Goal: Complete application form

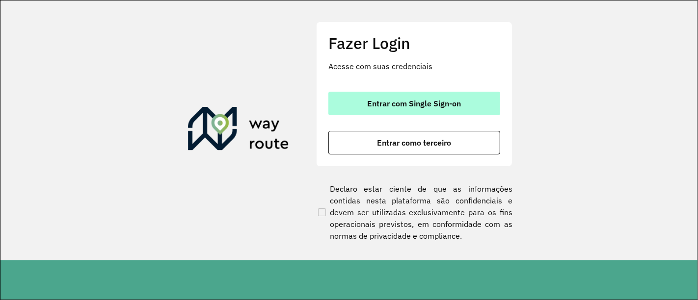
click at [437, 93] on button "Entrar com Single Sign-on" at bounding box center [414, 104] width 172 height 24
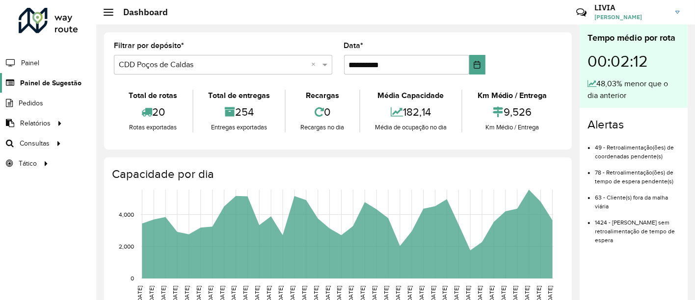
click at [48, 82] on span "Painel de Sugestão" at bounding box center [50, 83] width 61 height 10
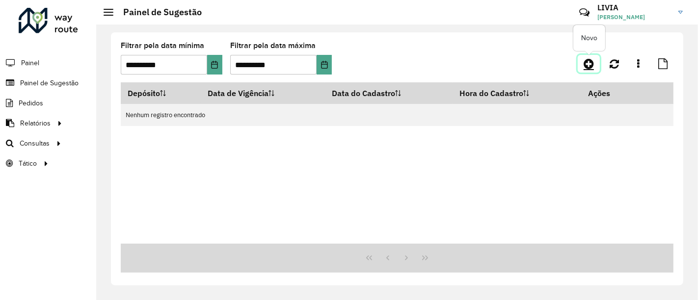
click at [592, 64] on icon at bounding box center [589, 64] width 10 height 12
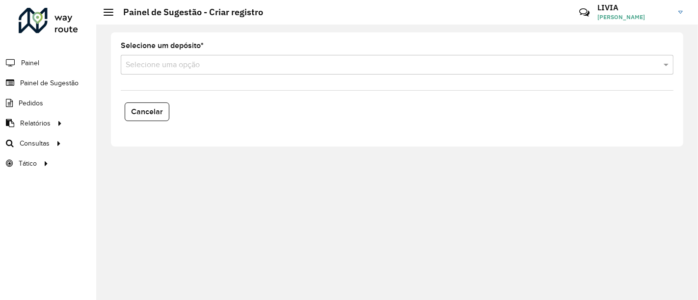
click at [177, 61] on input "text" at bounding box center [387, 65] width 523 height 12
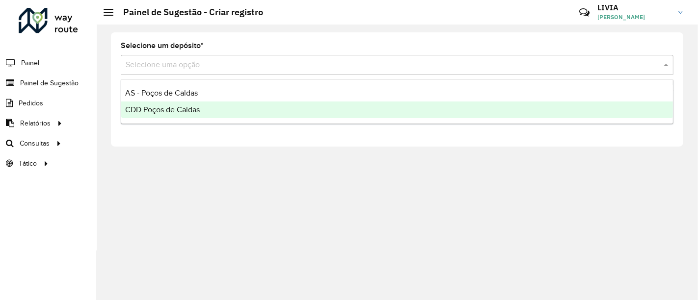
click at [171, 108] on span "CDD Poços de Caldas" at bounding box center [162, 110] width 75 height 8
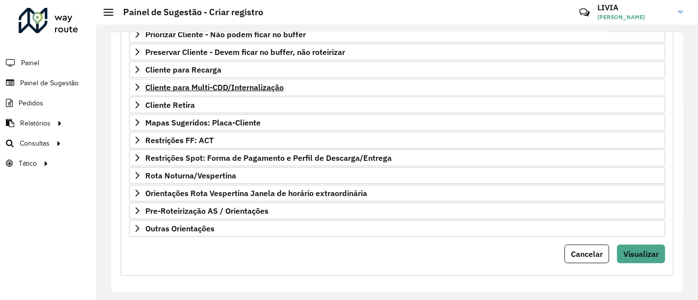
scroll to position [184, 0]
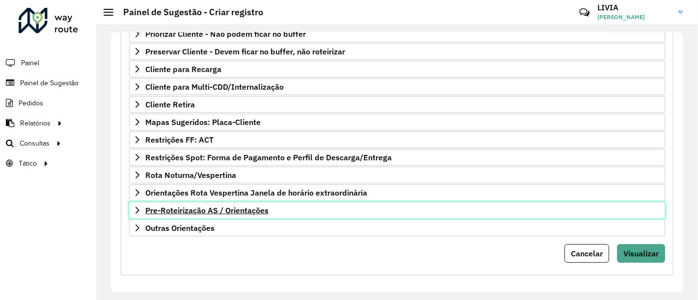
click at [160, 207] on span "Pre-Roteirização AS / Orientações" at bounding box center [206, 211] width 123 height 8
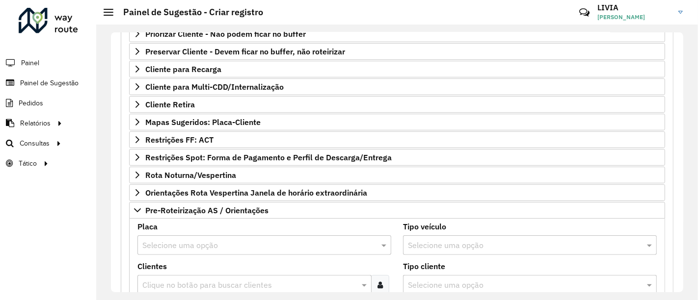
click at [187, 240] on input "text" at bounding box center [254, 246] width 224 height 12
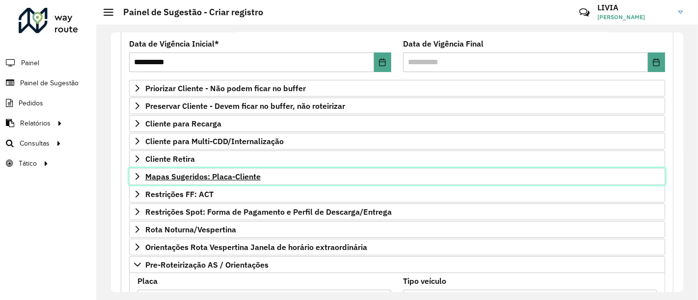
click at [187, 173] on span "Mapas Sugeridos: Placa-Cliente" at bounding box center [202, 177] width 115 height 8
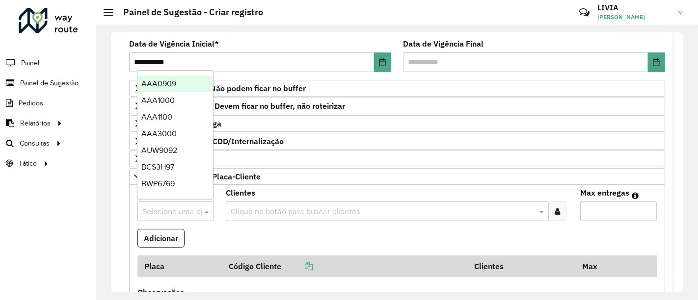
click at [173, 210] on input "text" at bounding box center [165, 212] width 47 height 12
type input "***"
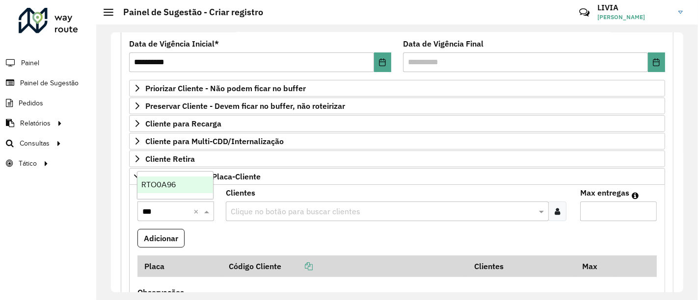
click at [174, 181] on span "RTO0A96" at bounding box center [158, 185] width 34 height 8
click at [276, 206] on input "text" at bounding box center [382, 212] width 308 height 12
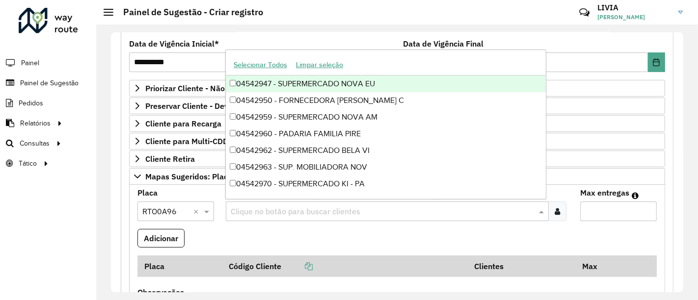
paste input "********"
type input "********"
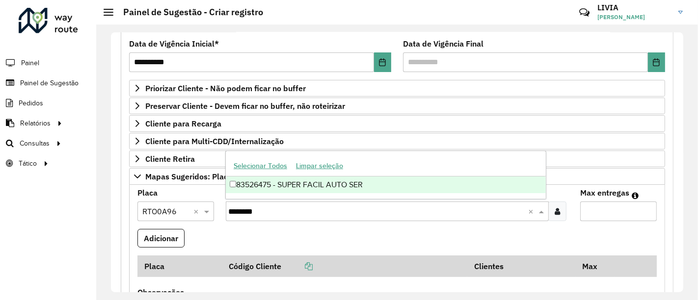
click at [317, 186] on div "83526475 - SUPER FACIL AUTO SER" at bounding box center [386, 185] width 320 height 17
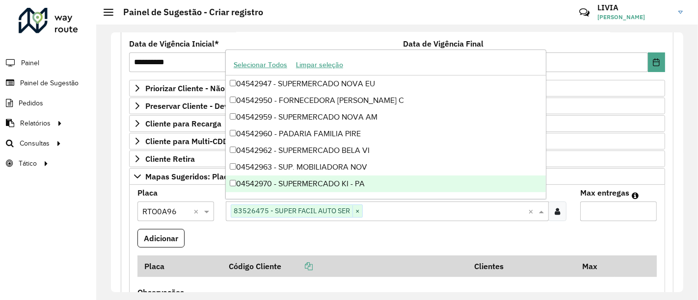
click at [589, 212] on input "Max entregas" at bounding box center [618, 212] width 77 height 20
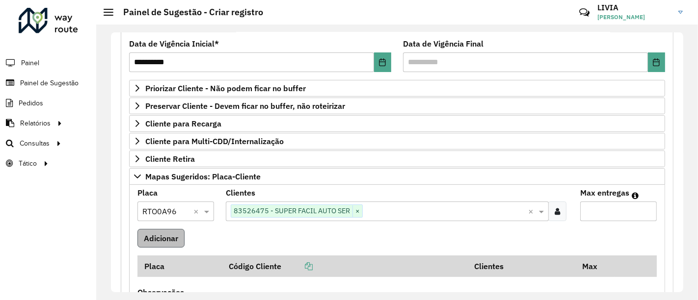
type input "*"
click at [180, 241] on button "Adicionar" at bounding box center [160, 238] width 47 height 19
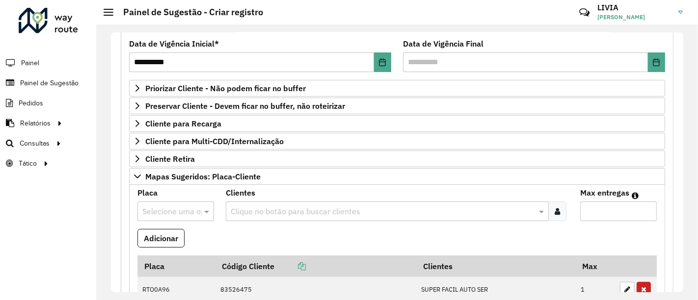
click at [287, 234] on formly-field "Adicionar" at bounding box center [397, 242] width 531 height 27
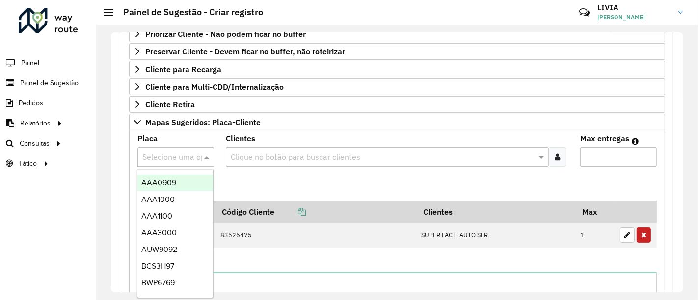
click at [171, 152] on input "text" at bounding box center [165, 158] width 47 height 12
type input "***"
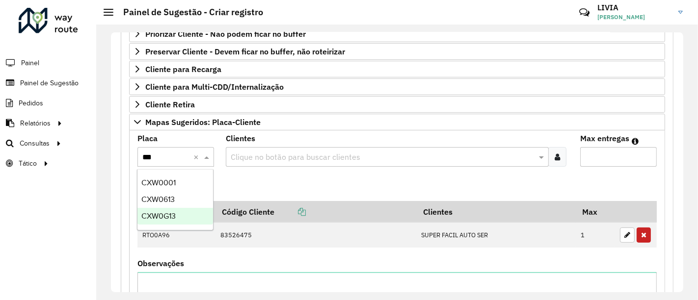
click at [174, 216] on span "CXW0G13" at bounding box center [158, 216] width 34 height 8
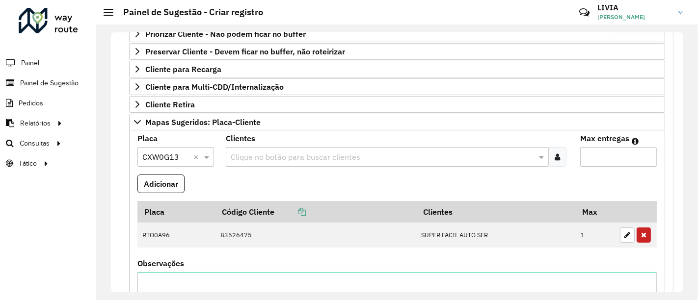
click at [258, 159] on input "text" at bounding box center [382, 158] width 308 height 12
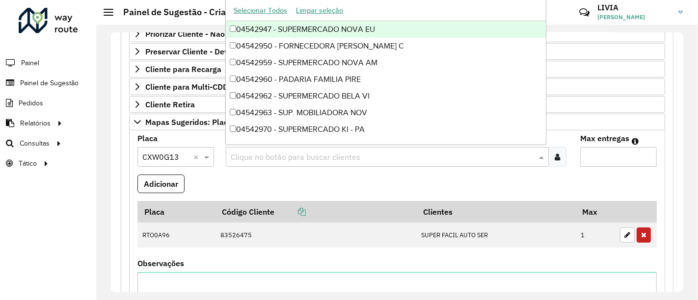
paste input "********"
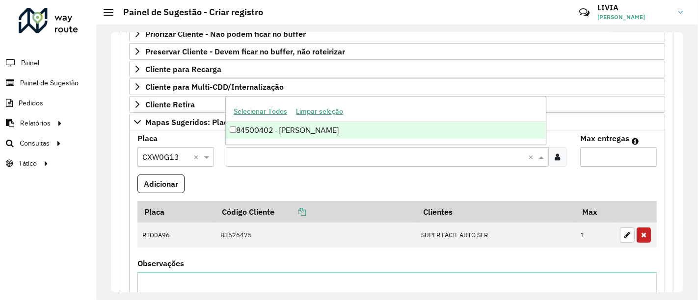
type input "********"
click at [322, 127] on div "84500402 - [PERSON_NAME]" at bounding box center [386, 130] width 320 height 17
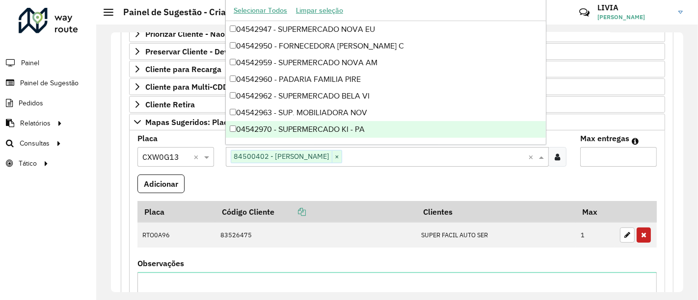
click at [596, 156] on input "Max entregas" at bounding box center [618, 157] width 77 height 20
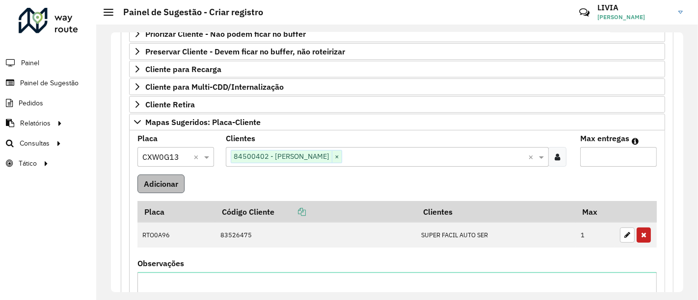
type input "*"
click at [159, 175] on button "Adicionar" at bounding box center [160, 184] width 47 height 19
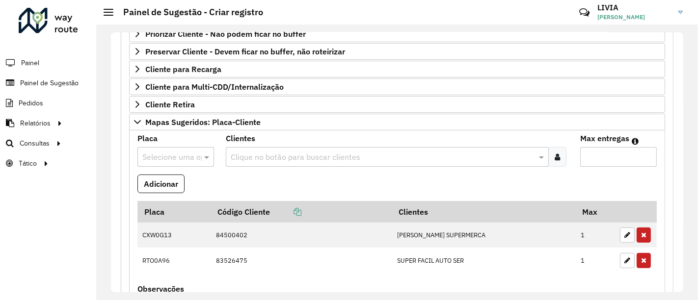
click at [636, 187] on formly-field "Adicionar" at bounding box center [397, 188] width 531 height 27
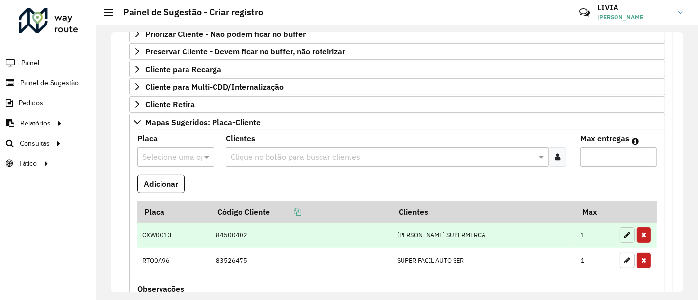
click at [624, 232] on icon "button" at bounding box center [627, 235] width 6 height 7
type input "*"
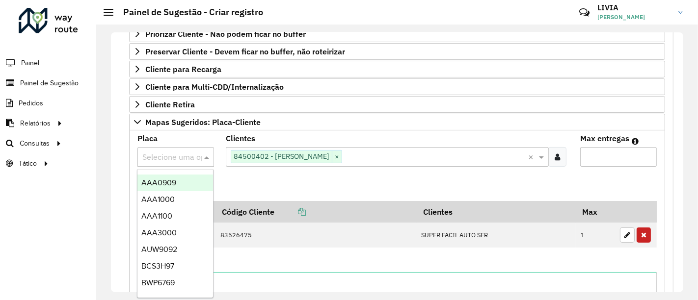
click at [172, 156] on input "text" at bounding box center [165, 158] width 47 height 12
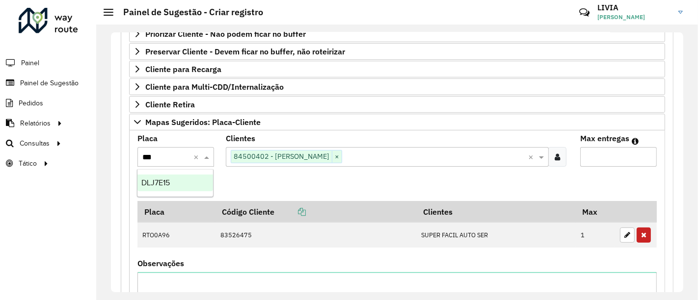
type input "****"
click at [181, 182] on div "DLJ7E15" at bounding box center [175, 183] width 76 height 17
click at [148, 180] on button "Adicionar" at bounding box center [160, 184] width 47 height 19
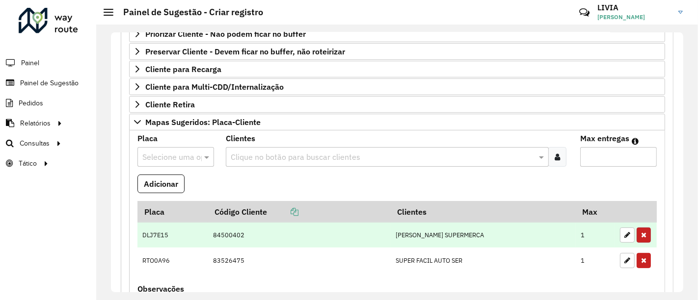
click at [641, 232] on icon "button" at bounding box center [643, 235] width 5 height 7
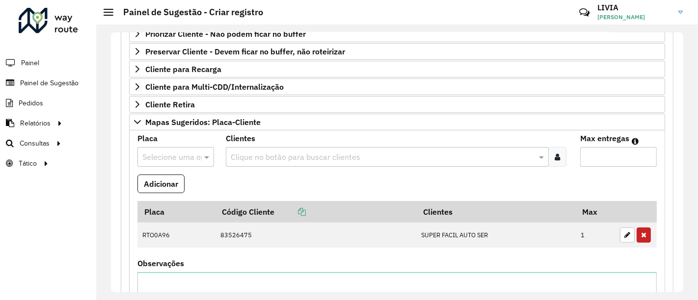
click at [641, 232] on icon "button" at bounding box center [643, 235] width 5 height 7
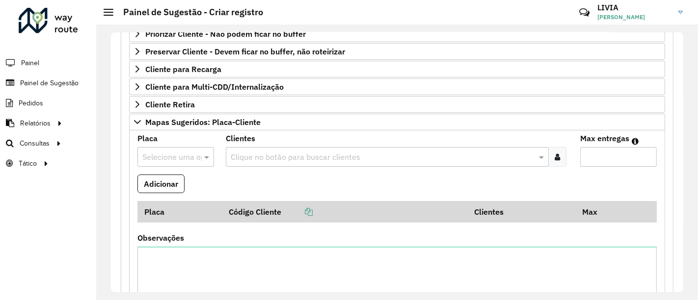
click at [165, 152] on input "text" at bounding box center [165, 158] width 47 height 12
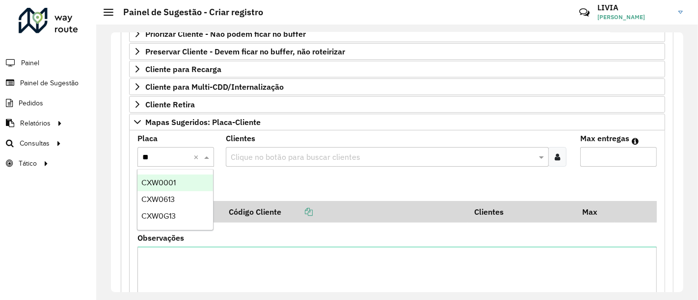
type input "***"
click at [181, 217] on div "CXW0G13" at bounding box center [175, 216] width 76 height 17
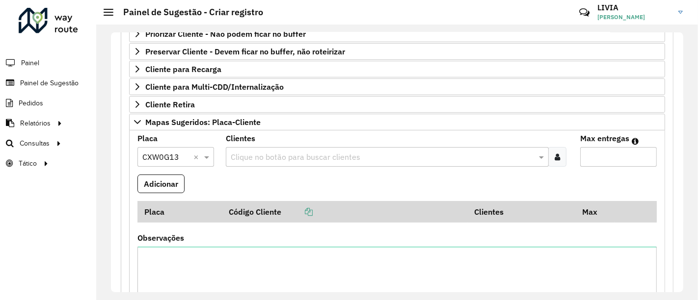
drag, startPoint x: 553, startPoint y: 151, endPoint x: 402, endPoint y: 153, distance: 151.2
click at [555, 153] on icon at bounding box center [557, 157] width 5 height 8
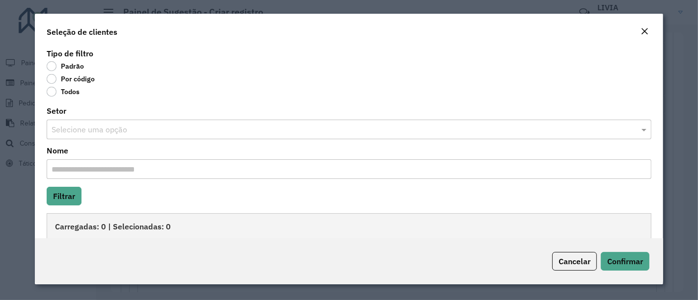
click at [61, 82] on label "Por código" at bounding box center [71, 79] width 48 height 10
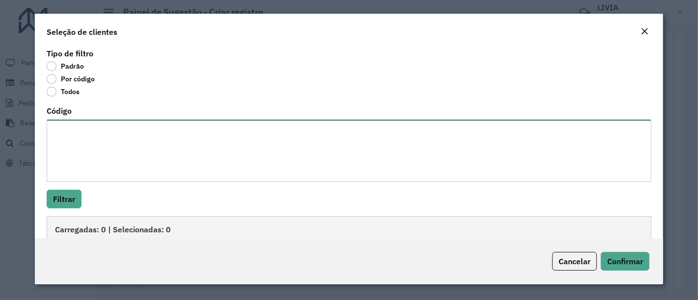
click at [82, 138] on textarea "Código" at bounding box center [349, 151] width 605 height 62
paste textarea "******** ********"
type textarea "******** ********"
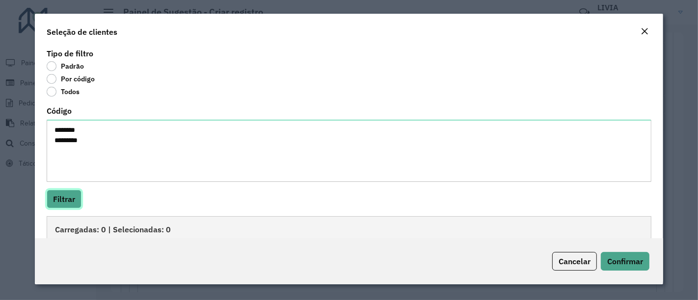
click at [76, 200] on button "Filtrar" at bounding box center [64, 199] width 35 height 19
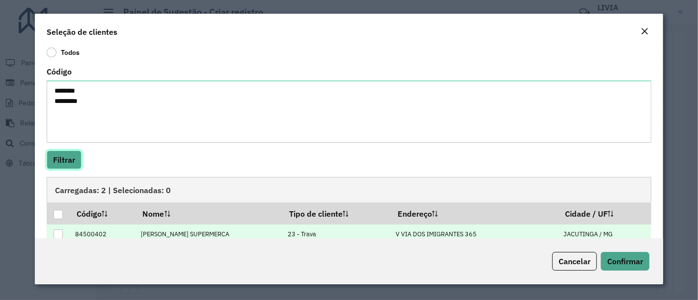
scroll to position [76, 0]
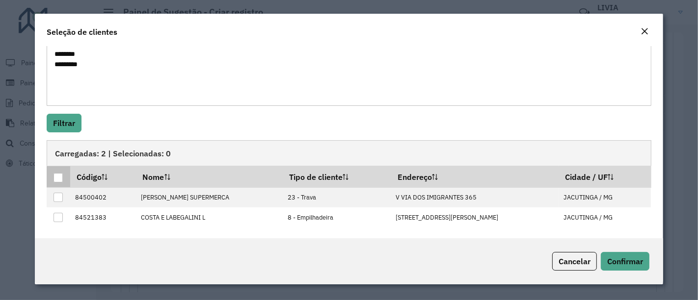
click at [59, 179] on div at bounding box center [58, 177] width 9 height 9
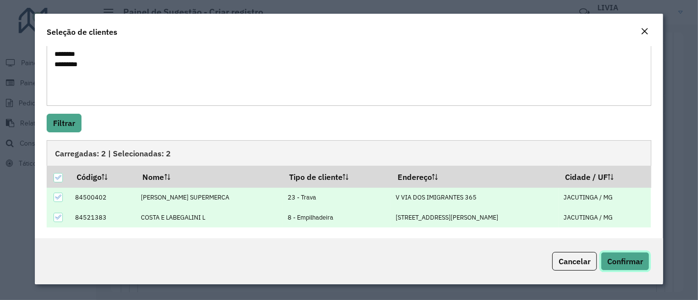
click at [616, 254] on button "Confirmar" at bounding box center [625, 261] width 49 height 19
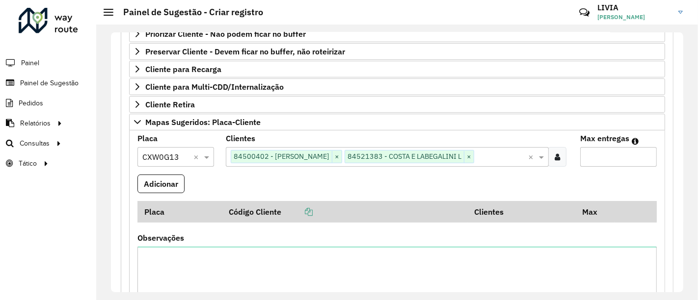
click at [600, 156] on input "Max entregas" at bounding box center [618, 157] width 77 height 20
type input "*"
click at [169, 179] on button "Adicionar" at bounding box center [160, 184] width 47 height 19
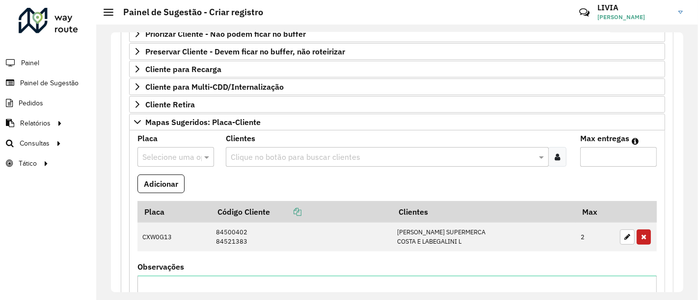
click at [254, 188] on formly-field "Adicionar" at bounding box center [397, 188] width 531 height 27
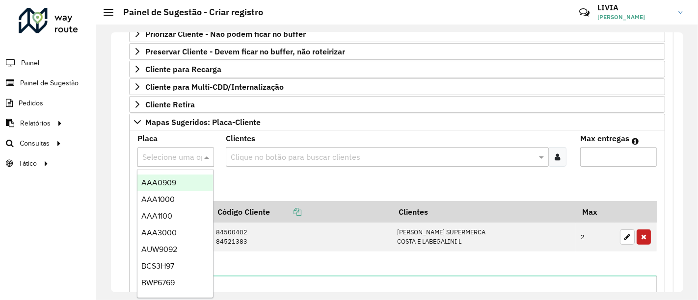
click at [152, 157] on input "text" at bounding box center [165, 158] width 47 height 12
type input "****"
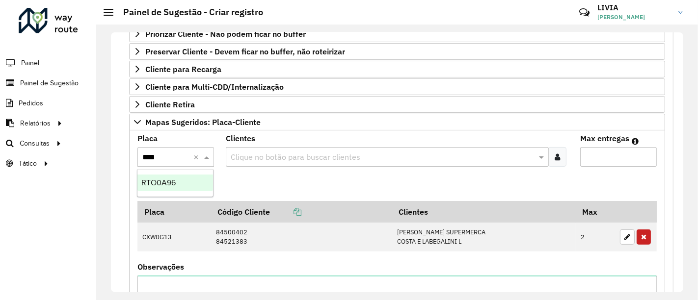
click at [175, 181] on span "RTO0A96" at bounding box center [158, 183] width 34 height 8
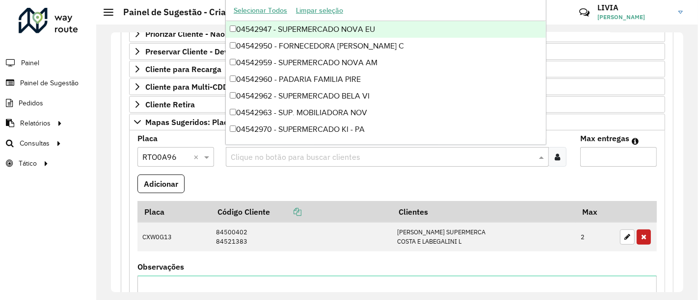
click at [253, 153] on input "text" at bounding box center [382, 158] width 308 height 12
paste input "********"
type input "********"
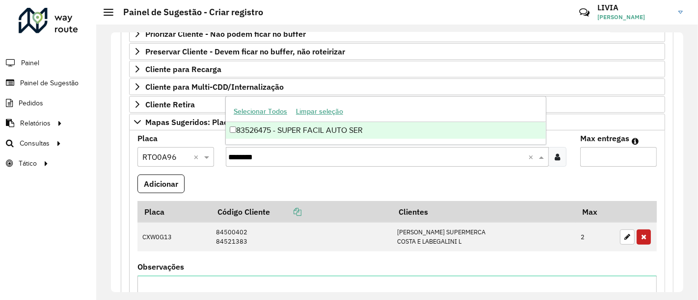
click at [328, 128] on div "83526475 - SUPER FACIL AUTO SER" at bounding box center [386, 130] width 320 height 17
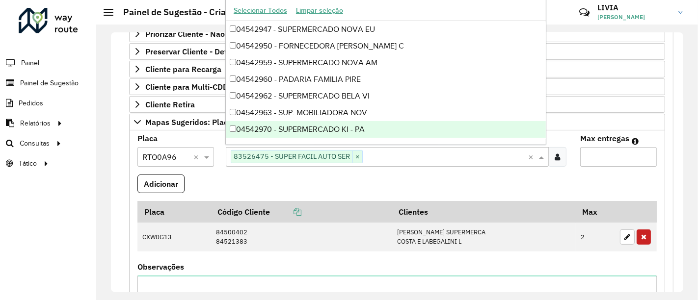
click at [597, 156] on input "Max entregas" at bounding box center [618, 157] width 77 height 20
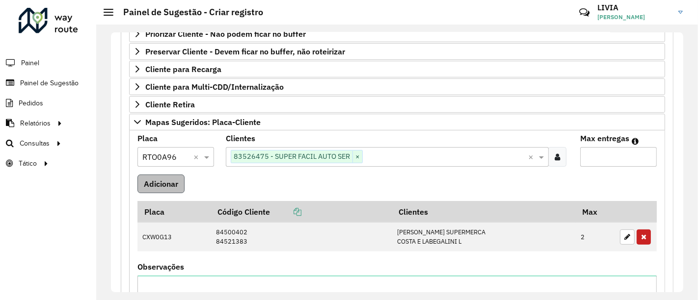
type input "*"
click at [172, 185] on button "Adicionar" at bounding box center [160, 184] width 47 height 19
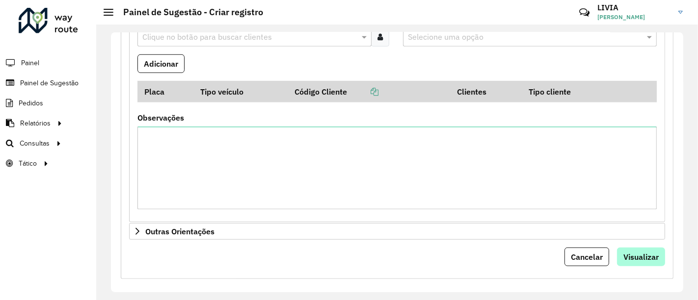
scroll to position [702, 0]
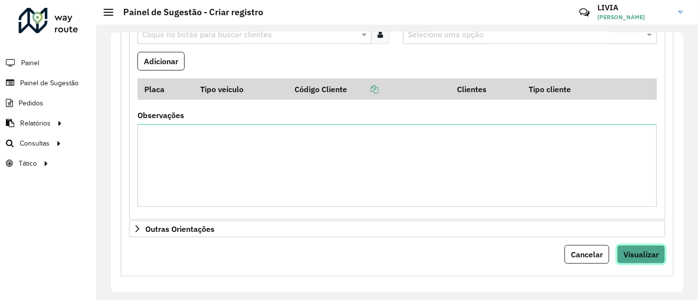
click at [658, 251] on button "Visualizar" at bounding box center [641, 254] width 48 height 19
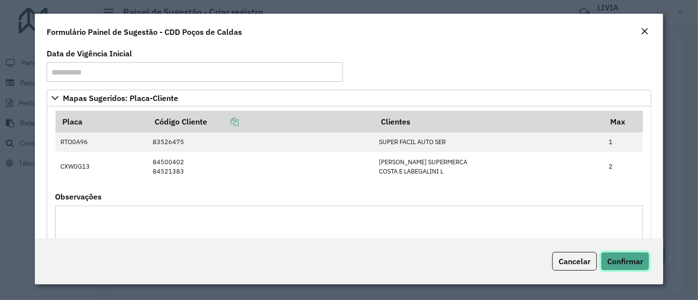
click at [619, 260] on span "Confirmar" at bounding box center [625, 262] width 36 height 10
